Goal: Check status: Check status

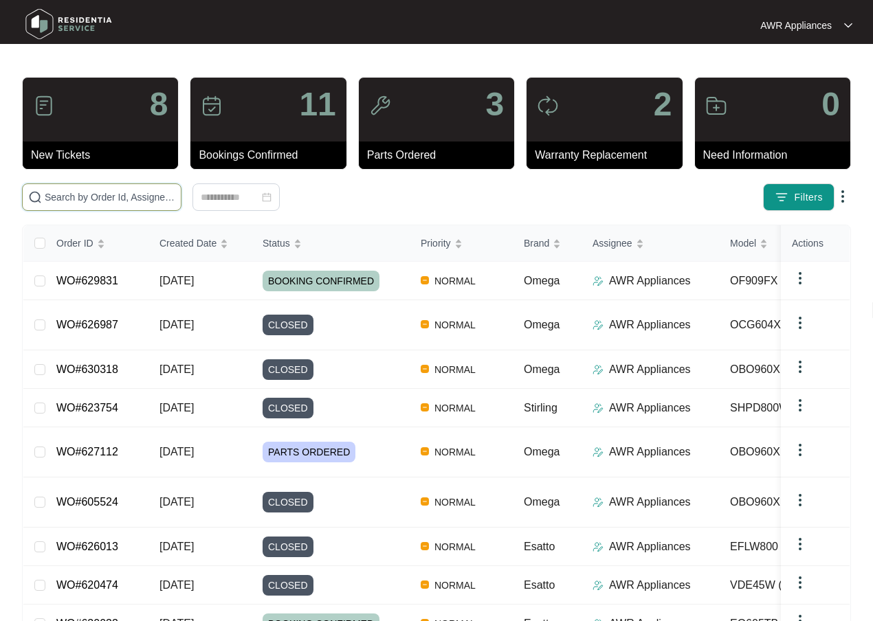
click at [76, 199] on input "text" at bounding box center [110, 197] width 131 height 15
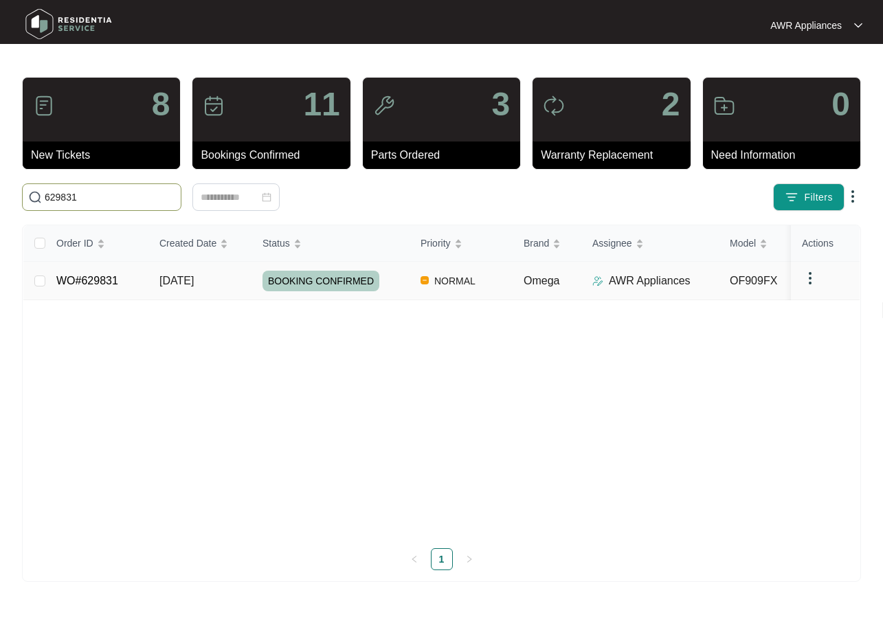
type input "629831"
click at [152, 289] on td "[DATE]" at bounding box center [199, 281] width 103 height 38
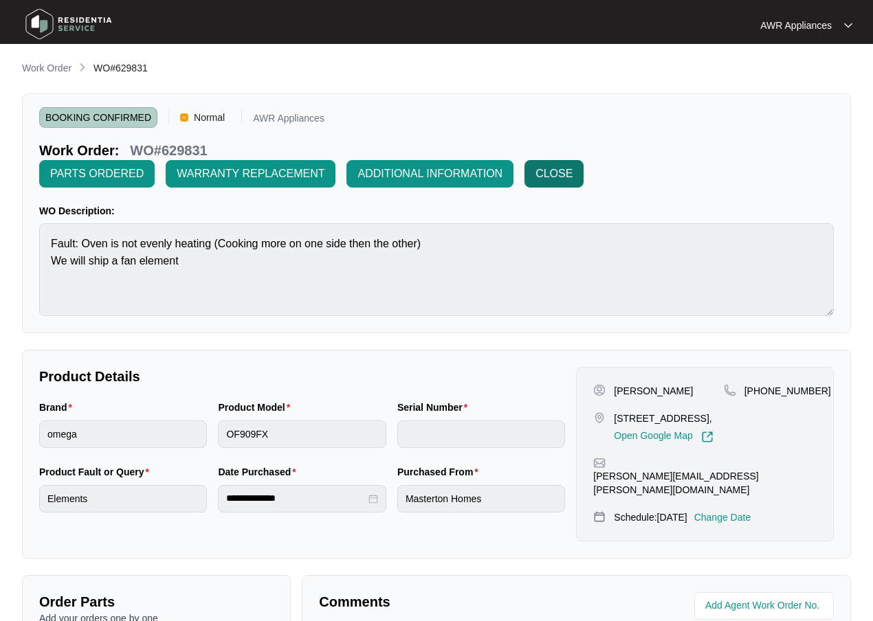
click at [566, 172] on span "CLOSE" at bounding box center [553, 174] width 37 height 16
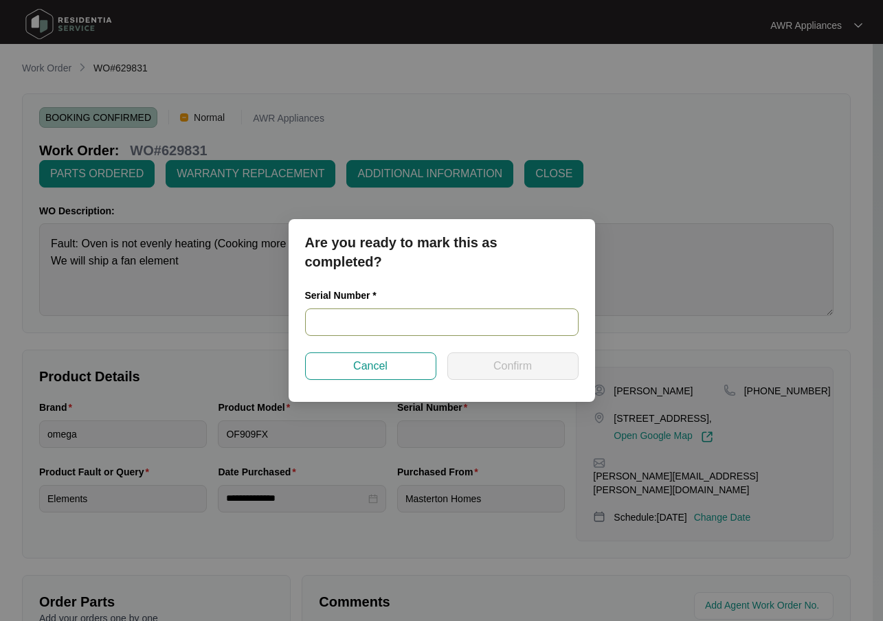
click at [394, 320] on input "text" at bounding box center [442, 322] width 274 height 27
type input "V0000472792111000030"
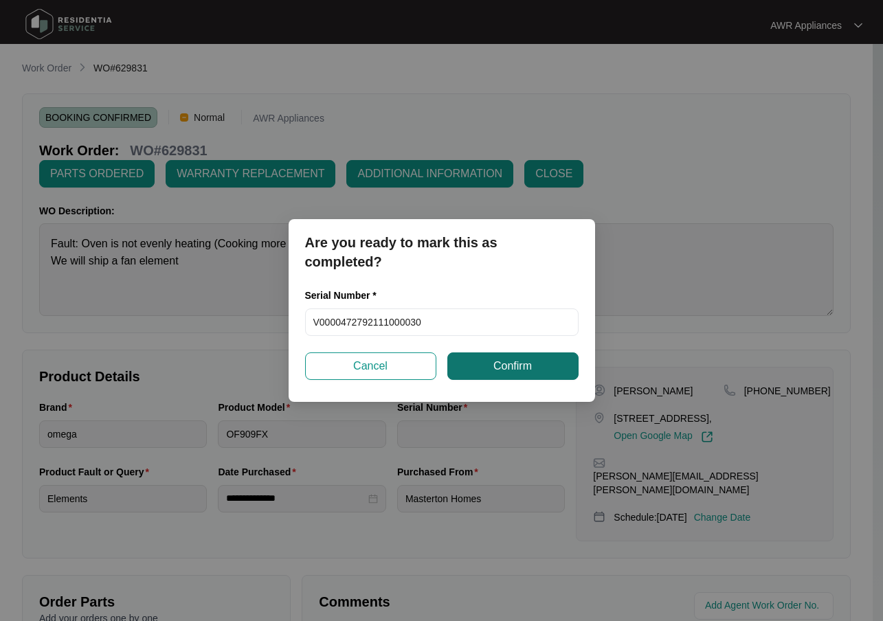
click at [519, 368] on span "Confirm" at bounding box center [512, 366] width 38 height 16
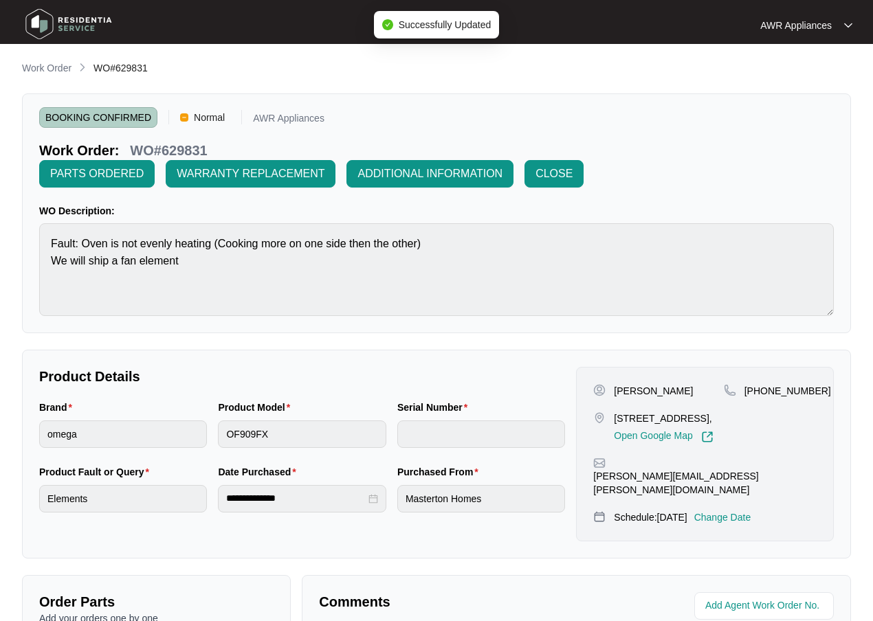
type input "V0000472792111000030"
